Goal: Task Accomplishment & Management: Manage account settings

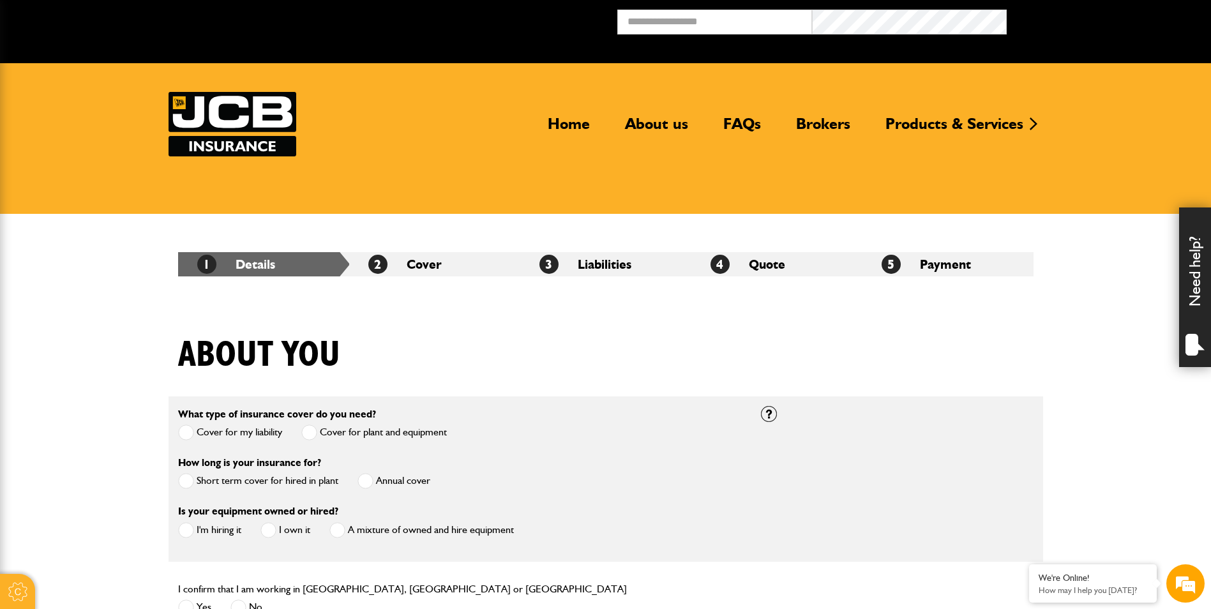
type input "**********"
click at [1017, 12] on button "Broker Login" at bounding box center [1103, 20] width 195 height 20
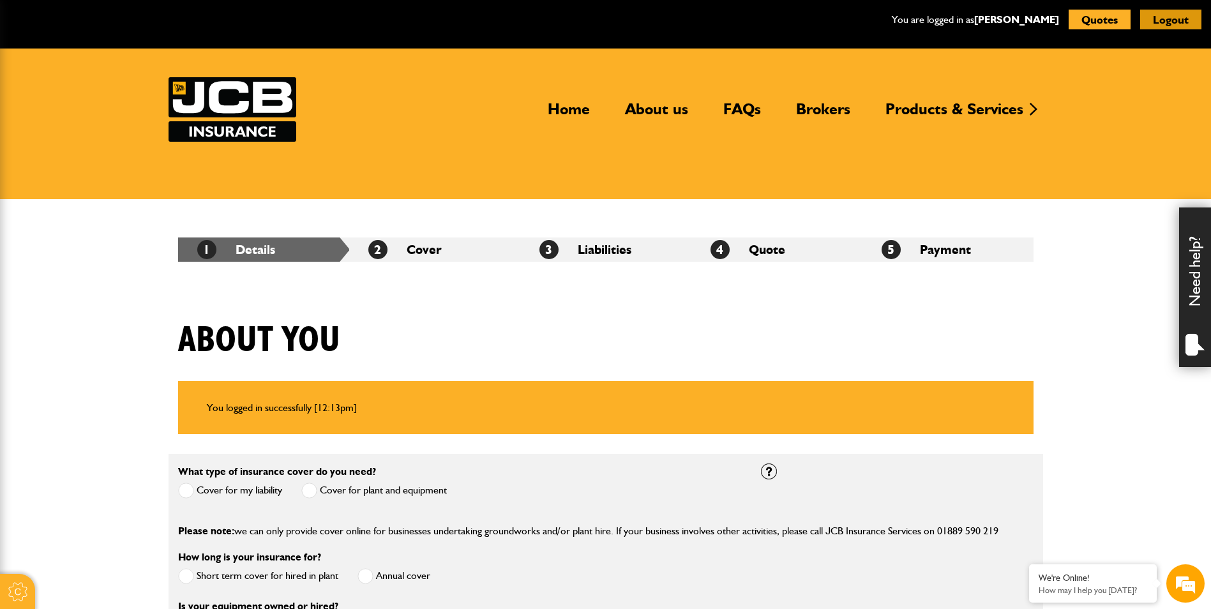
click at [1157, 14] on button "Logout" at bounding box center [1170, 20] width 61 height 20
